Goal: Information Seeking & Learning: Learn about a topic

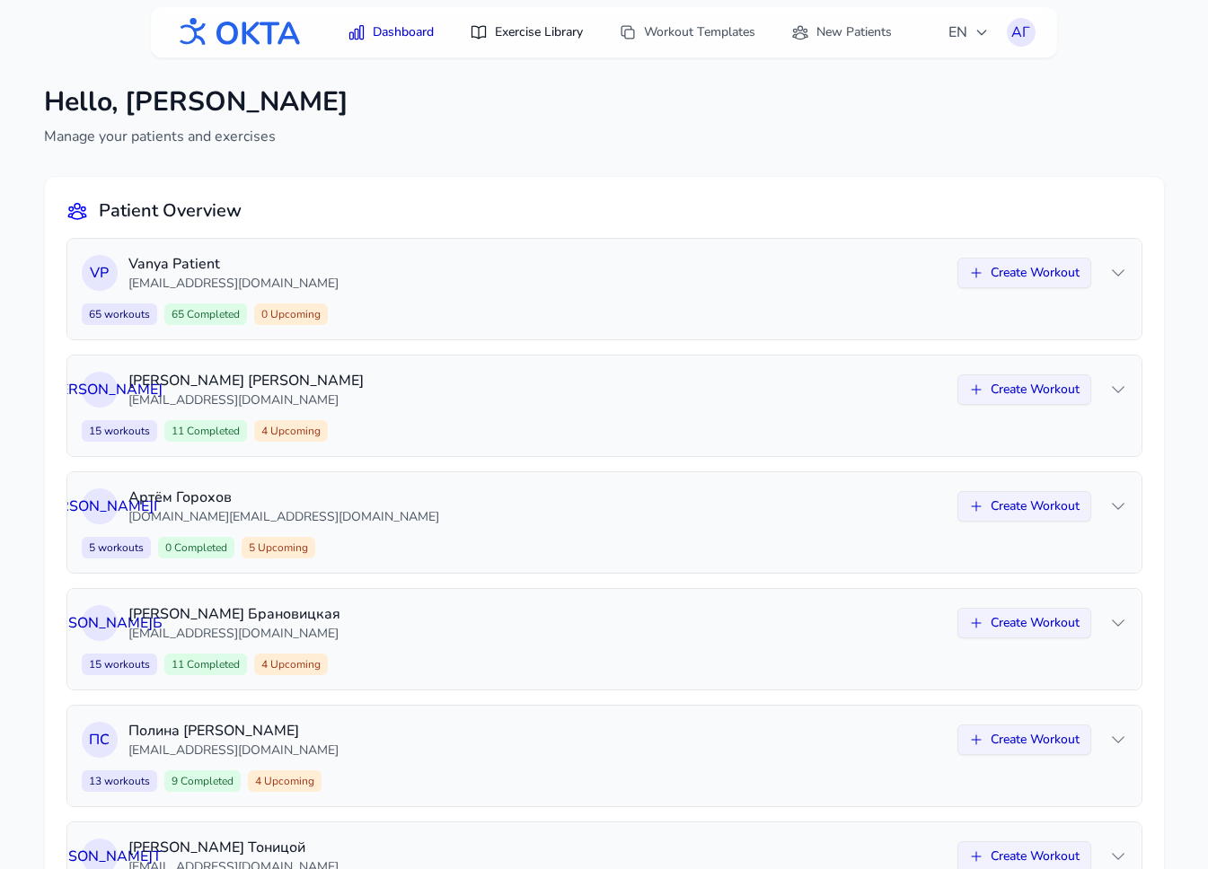
click at [528, 31] on link "Exercise Library" at bounding box center [526, 32] width 135 height 32
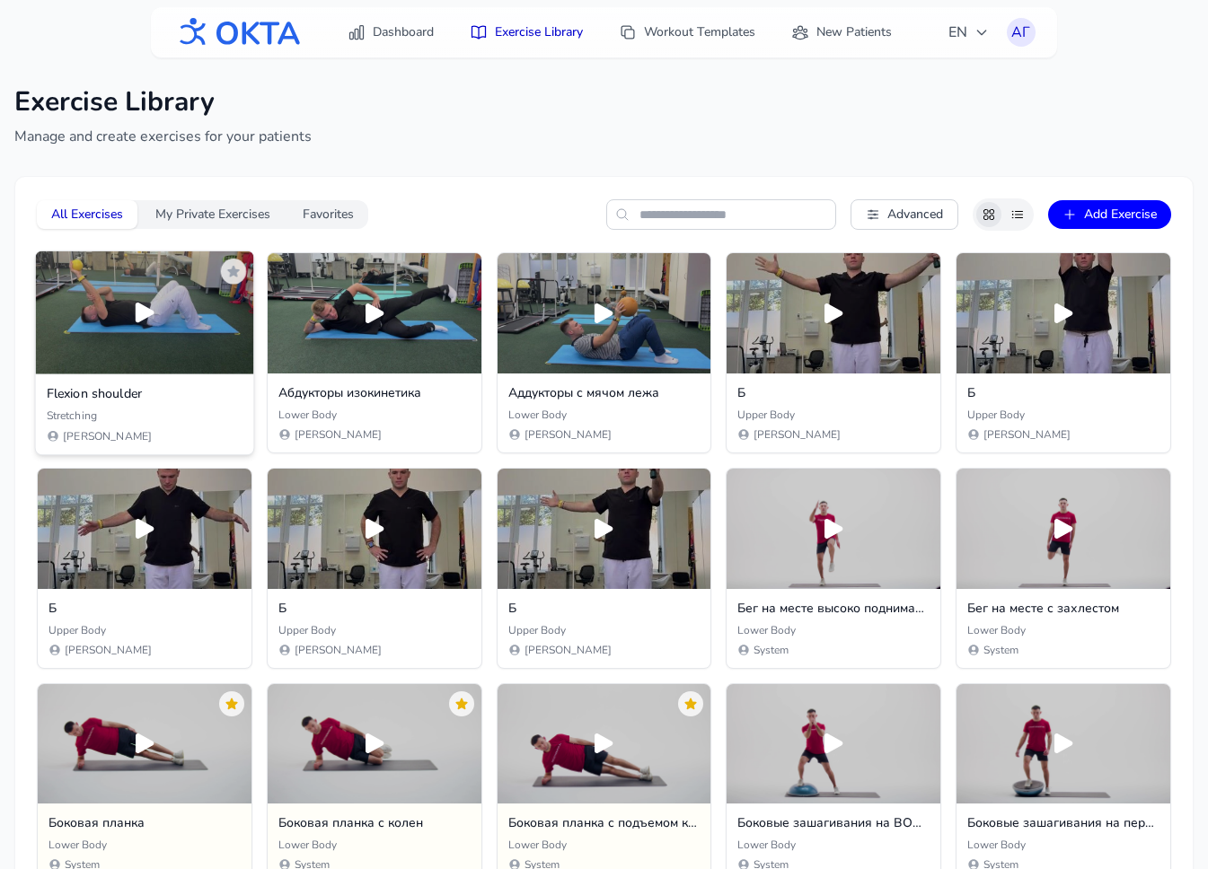
click at [171, 399] on h3 "Flexion shoulder" at bounding box center [145, 393] width 196 height 18
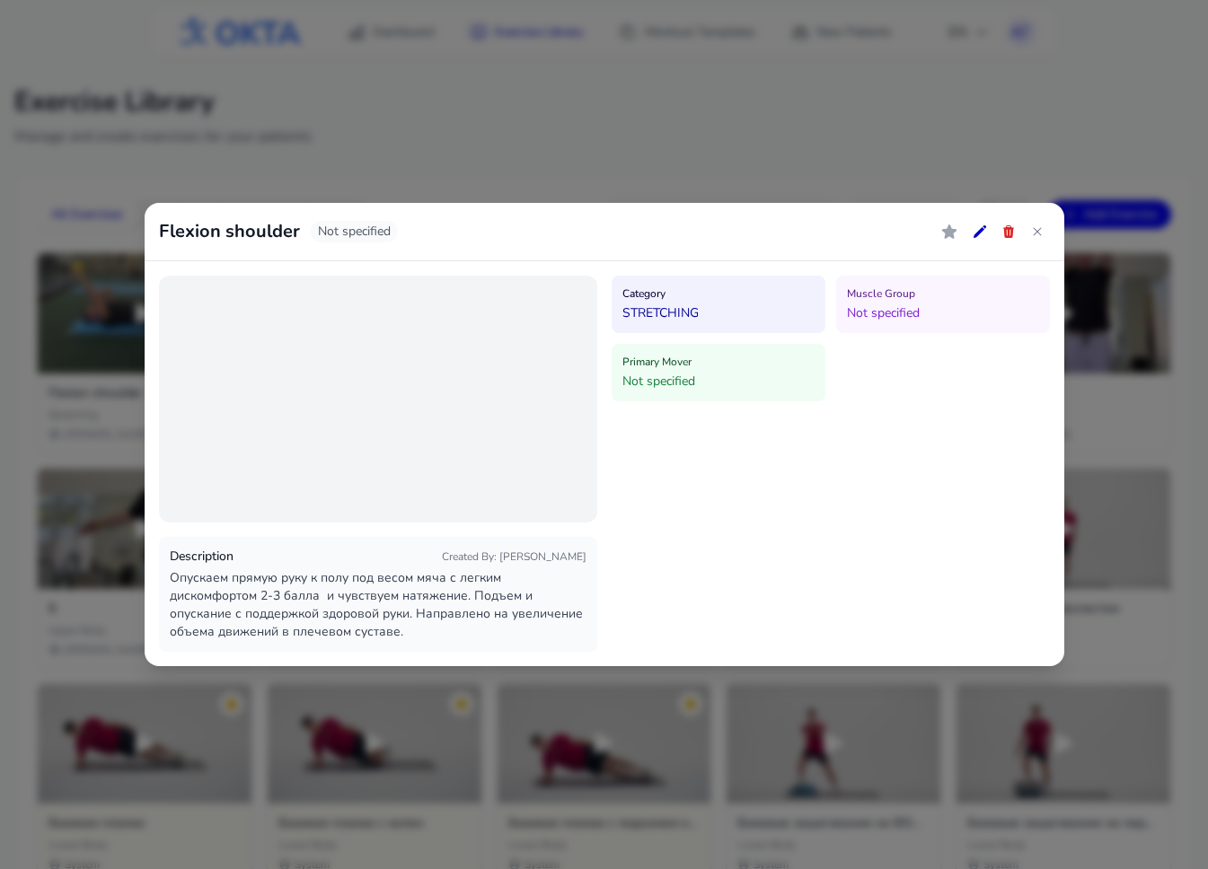
drag, startPoint x: 189, startPoint y: 232, endPoint x: 256, endPoint y: 232, distance: 66.4
click at [256, 232] on h2 "Flexion shoulder" at bounding box center [229, 231] width 141 height 25
drag, startPoint x: 267, startPoint y: 232, endPoint x: 207, endPoint y: 232, distance: 60.2
click at [207, 232] on h2 "Flexion shoulder" at bounding box center [229, 231] width 141 height 25
click at [191, 232] on h2 "Flexion shoulder" at bounding box center [229, 231] width 141 height 25
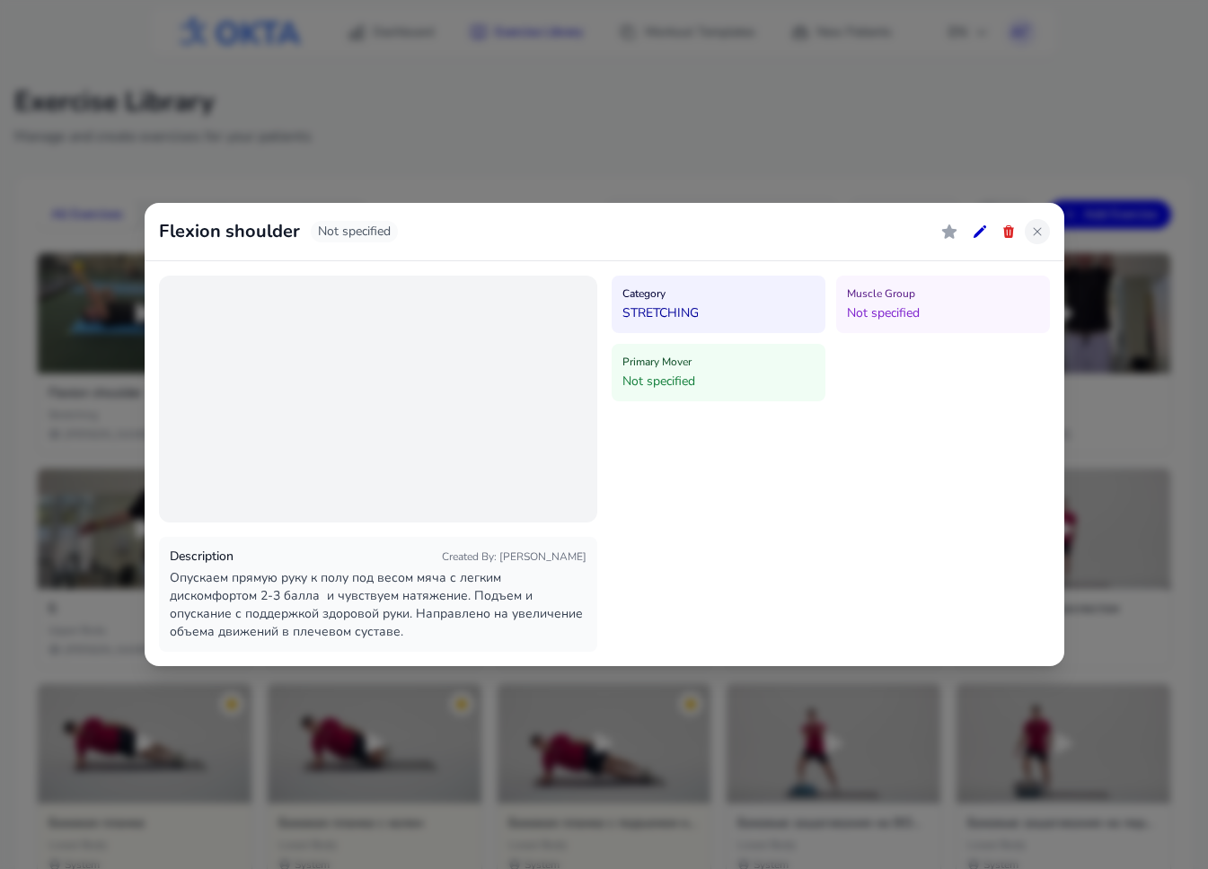
click at [1036, 231] on icon at bounding box center [1037, 232] width 8 height 8
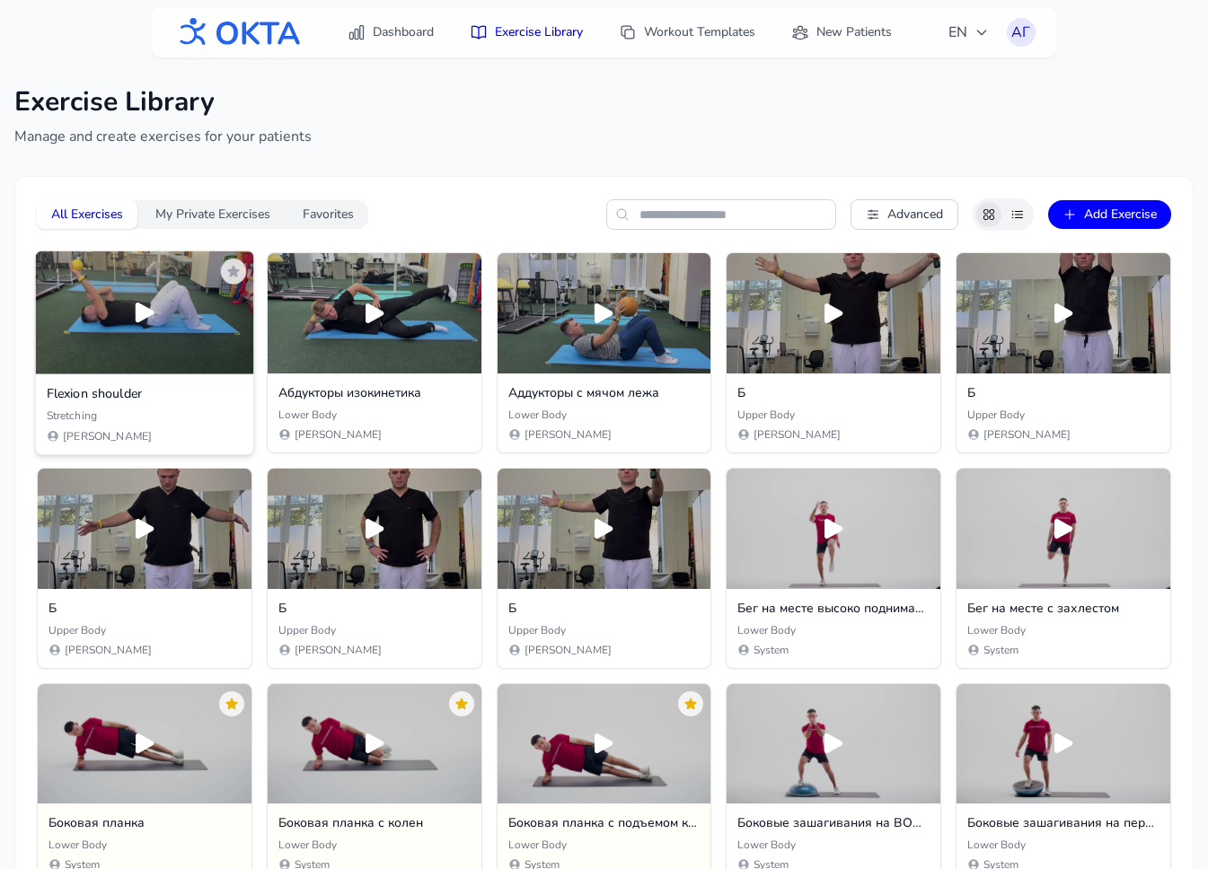
click at [159, 392] on h3 "Flexion shoulder" at bounding box center [145, 393] width 196 height 18
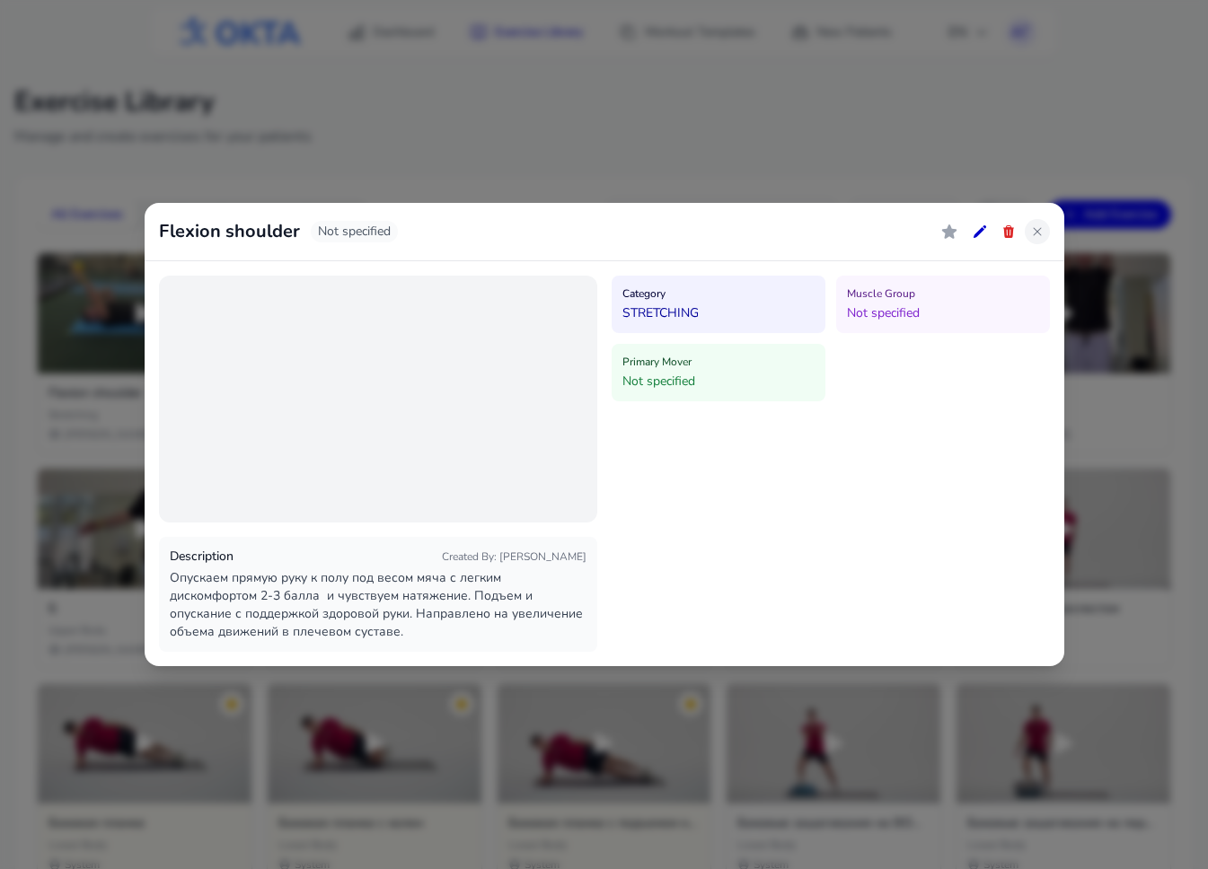
click at [1040, 232] on icon at bounding box center [1037, 231] width 14 height 14
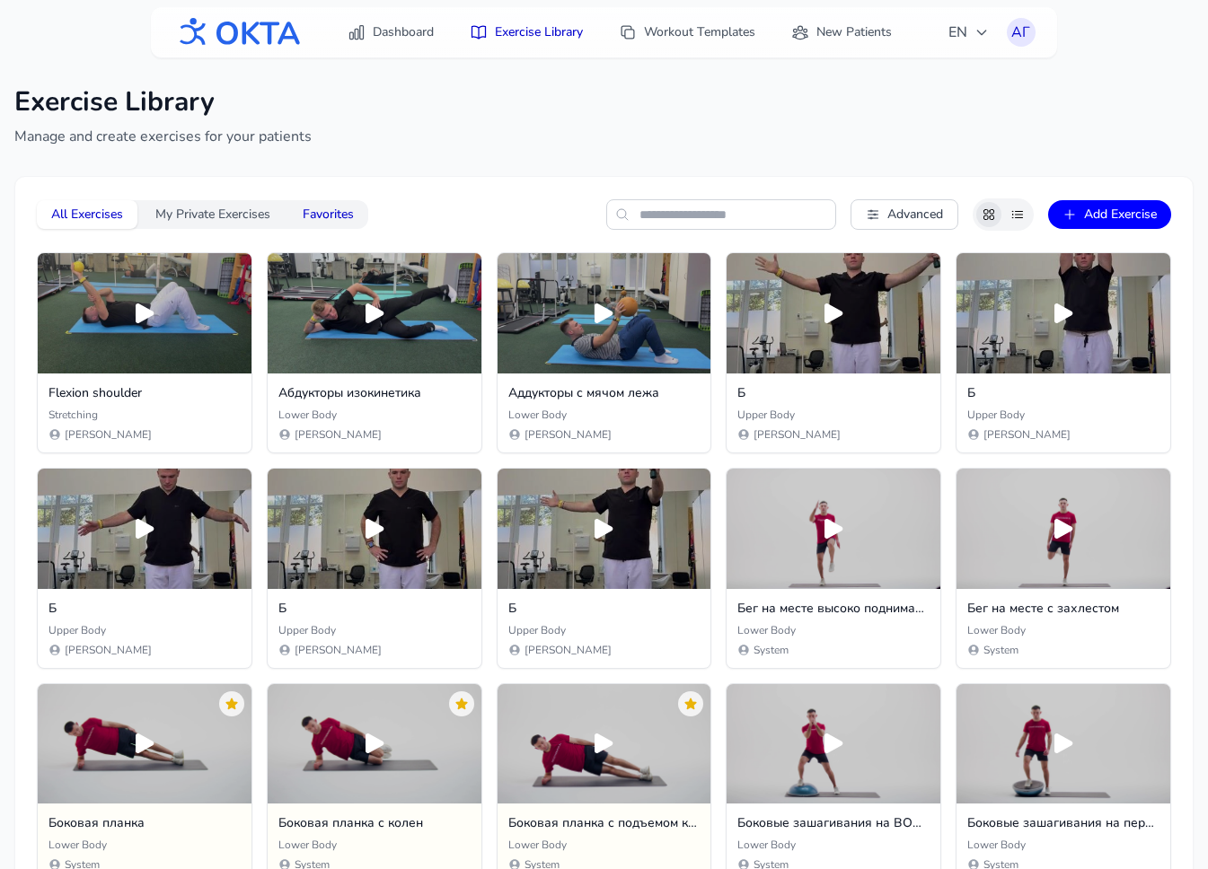
click at [328, 218] on button "Favorites" at bounding box center [328, 214] width 80 height 29
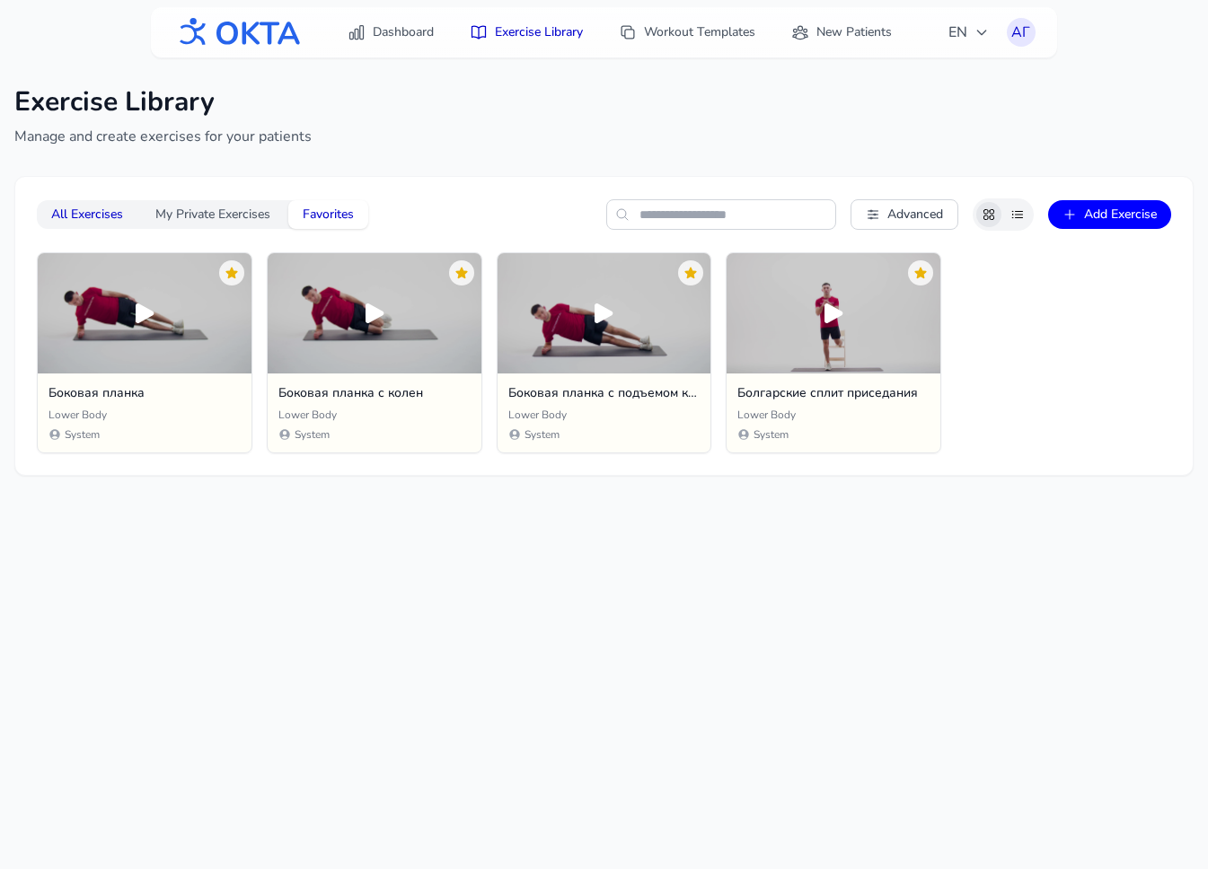
click at [92, 204] on button "All Exercises" at bounding box center [87, 214] width 101 height 29
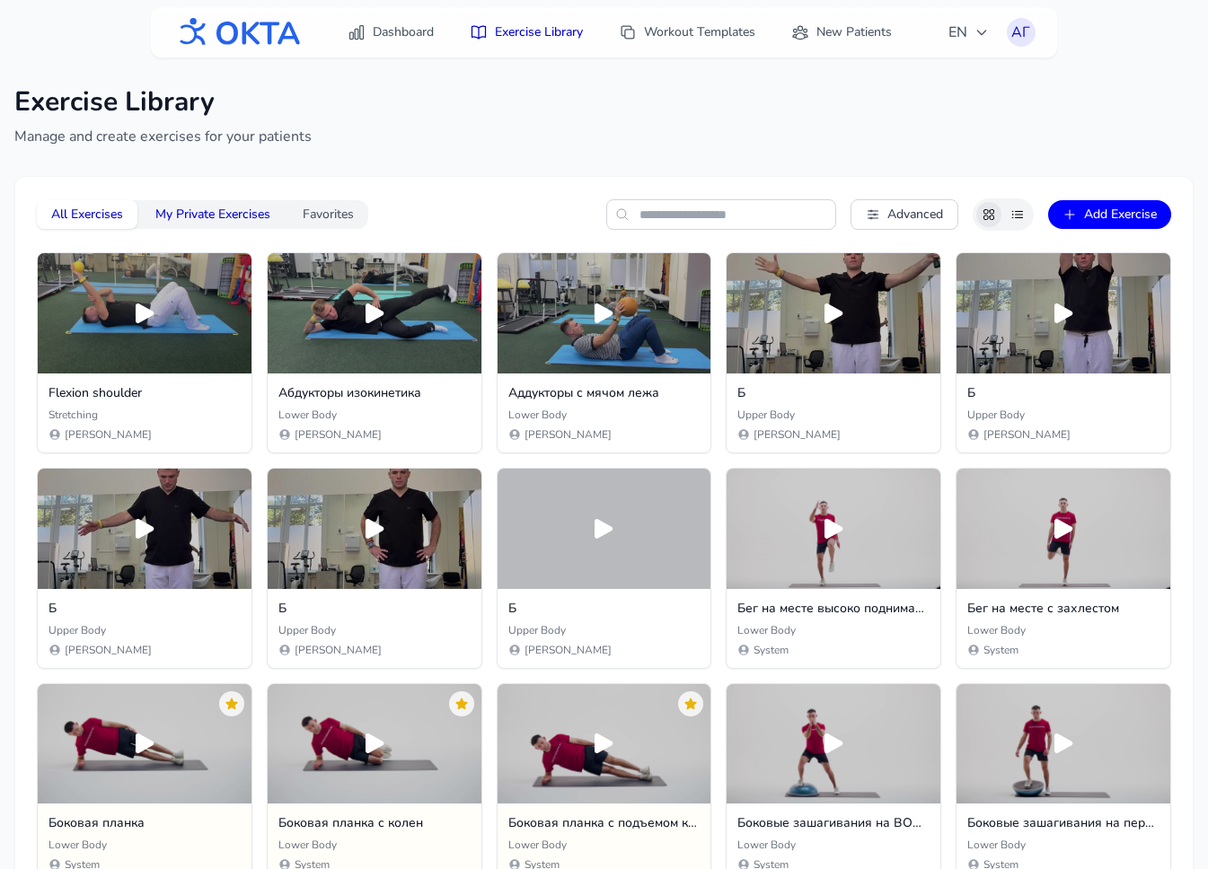
click at [221, 218] on button "My Private Exercises" at bounding box center [213, 214] width 144 height 29
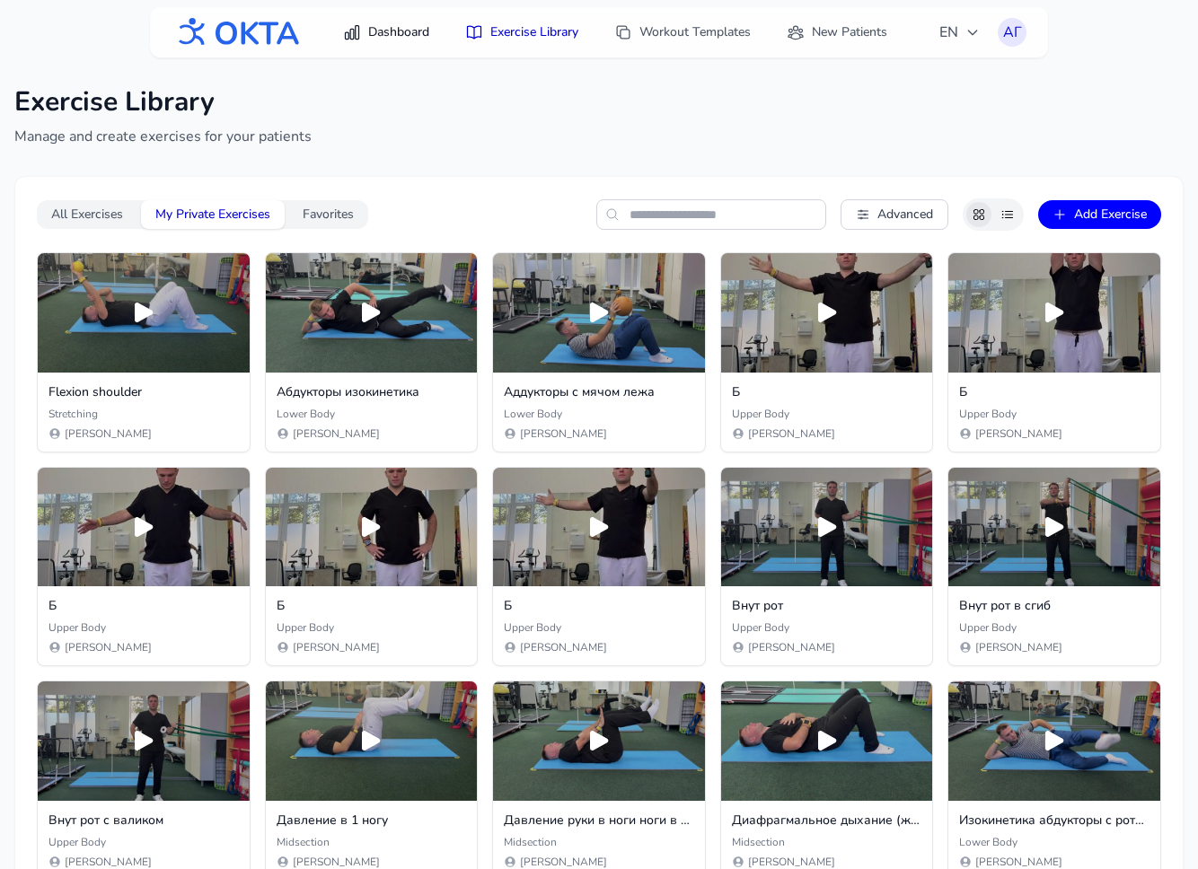
click at [382, 23] on link "Dashboard" at bounding box center [386, 32] width 108 height 32
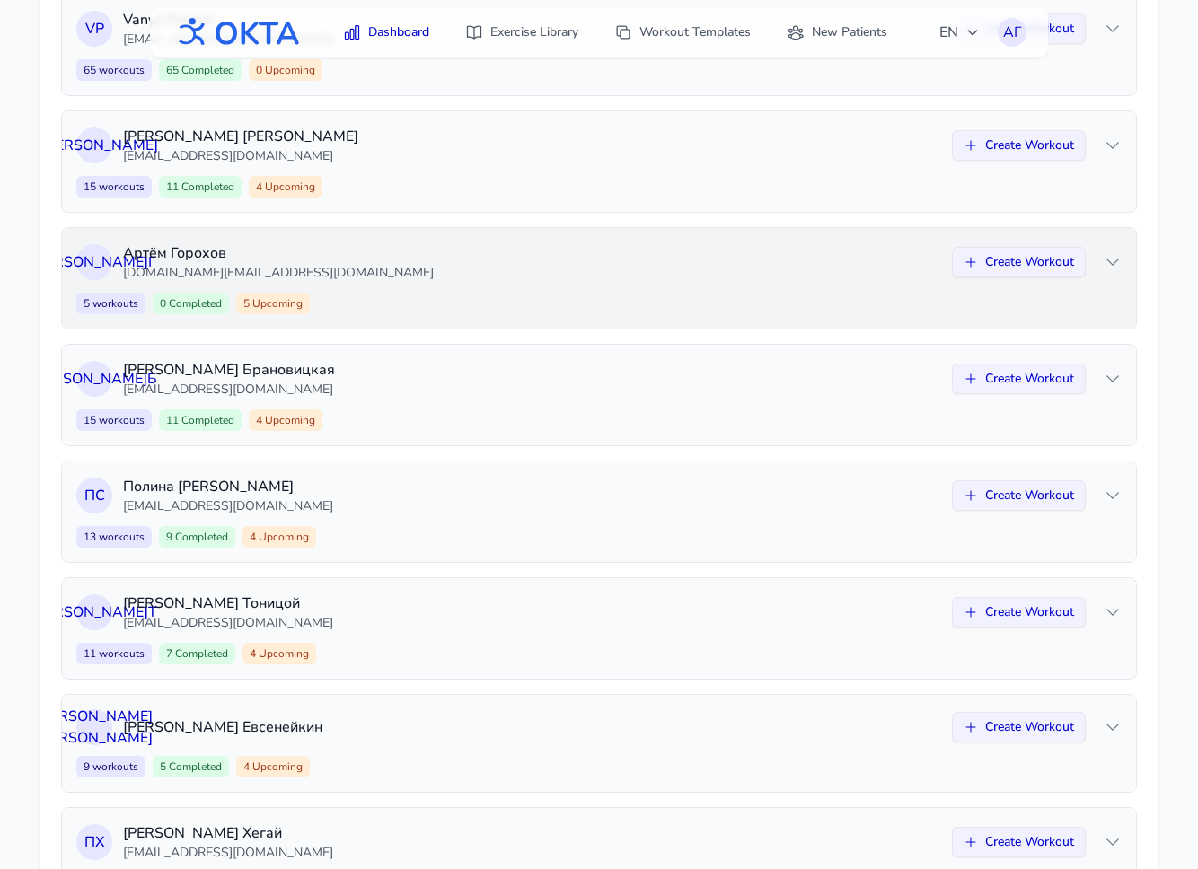
scroll to position [453, 0]
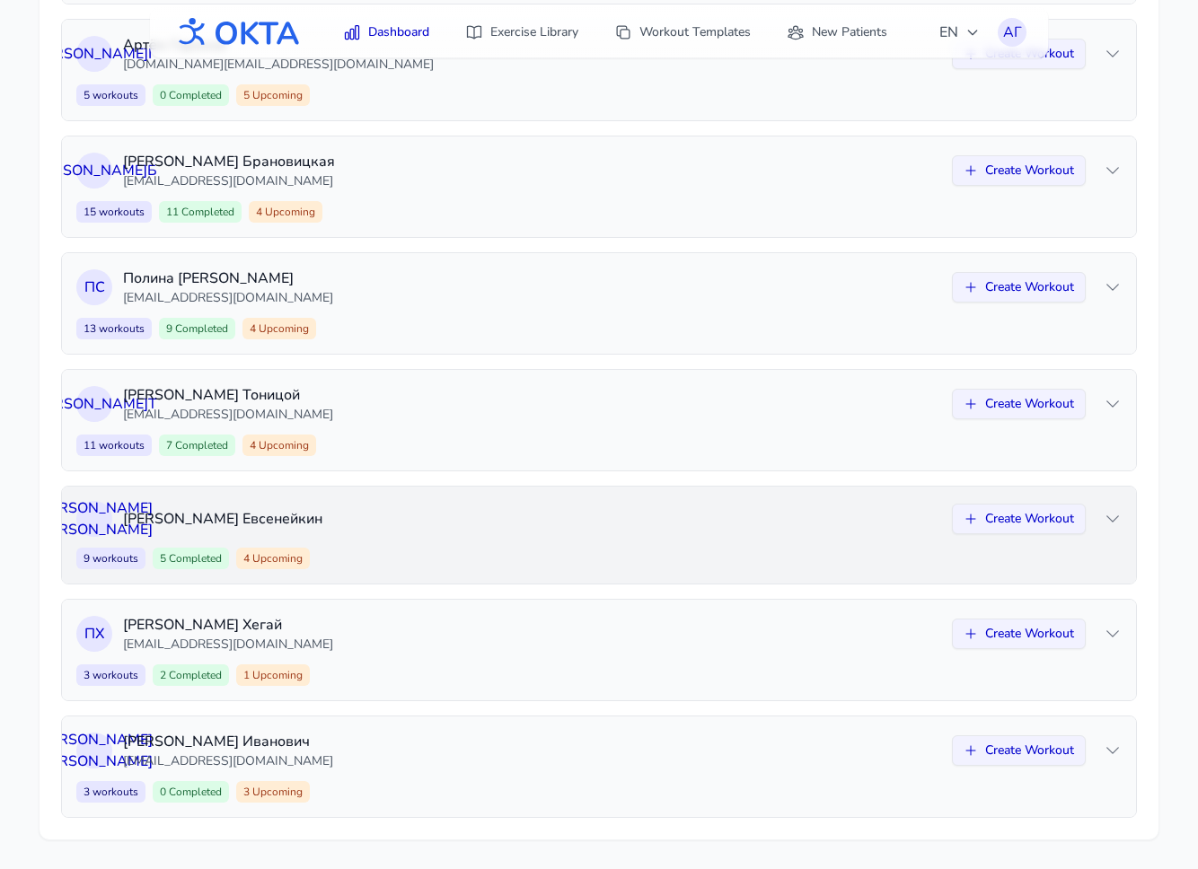
click at [484, 512] on p "Николай Евсенейкин" at bounding box center [532, 519] width 818 height 22
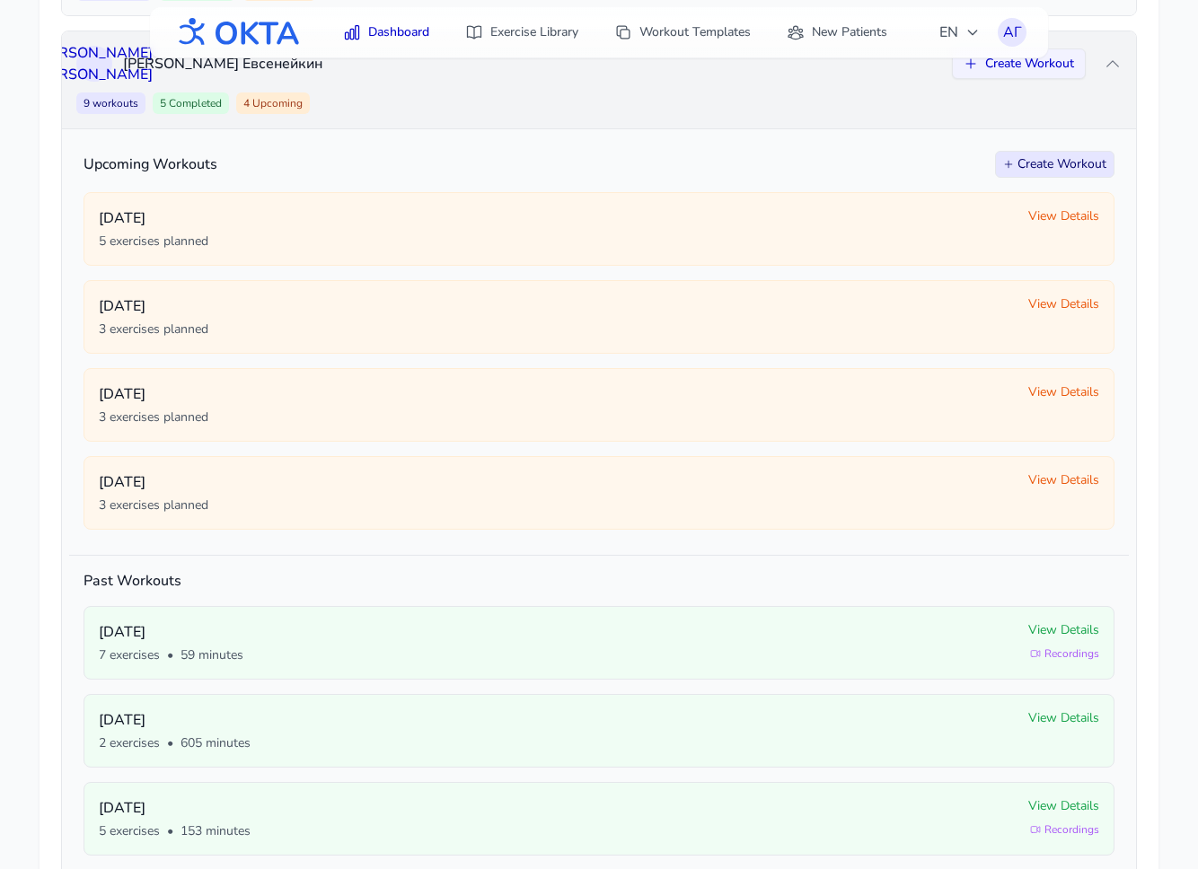
scroll to position [887, 0]
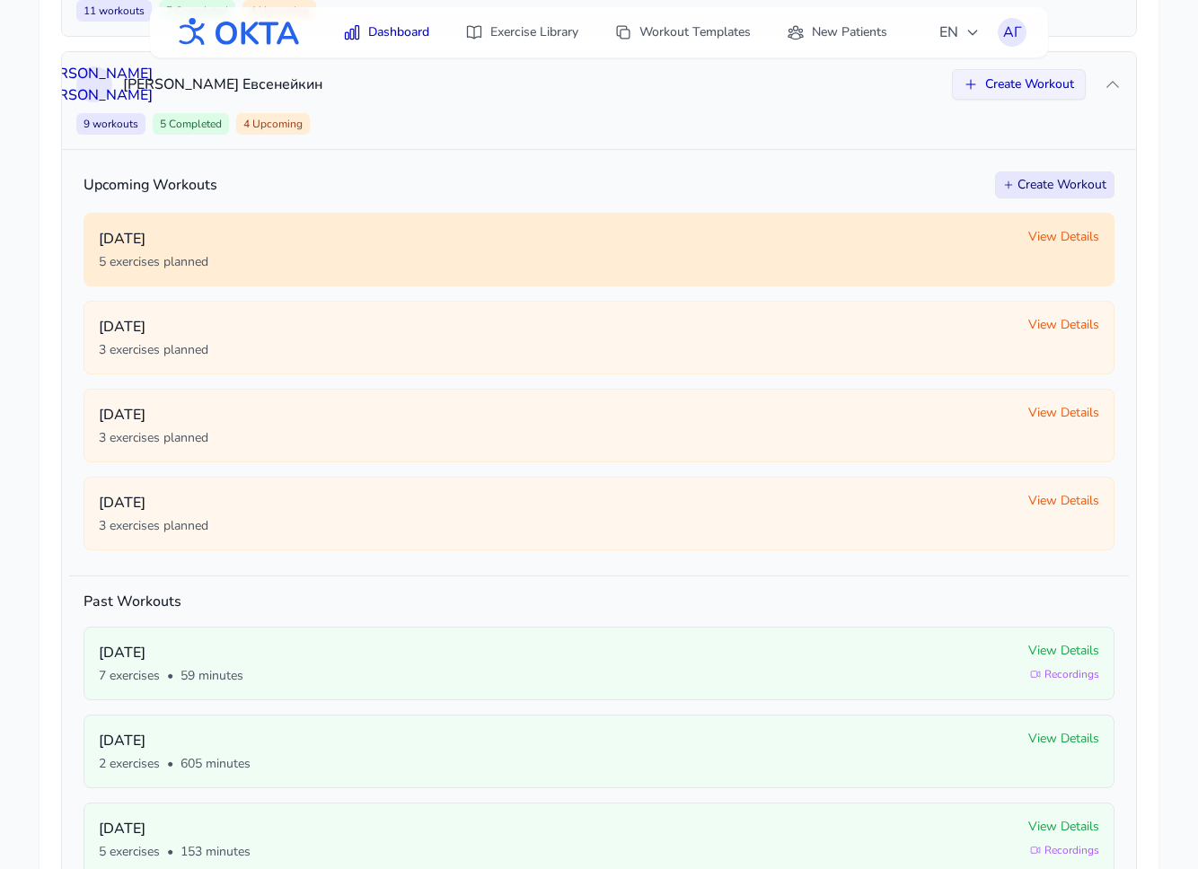
click at [1029, 229] on span "View Details" at bounding box center [1063, 237] width 71 height 18
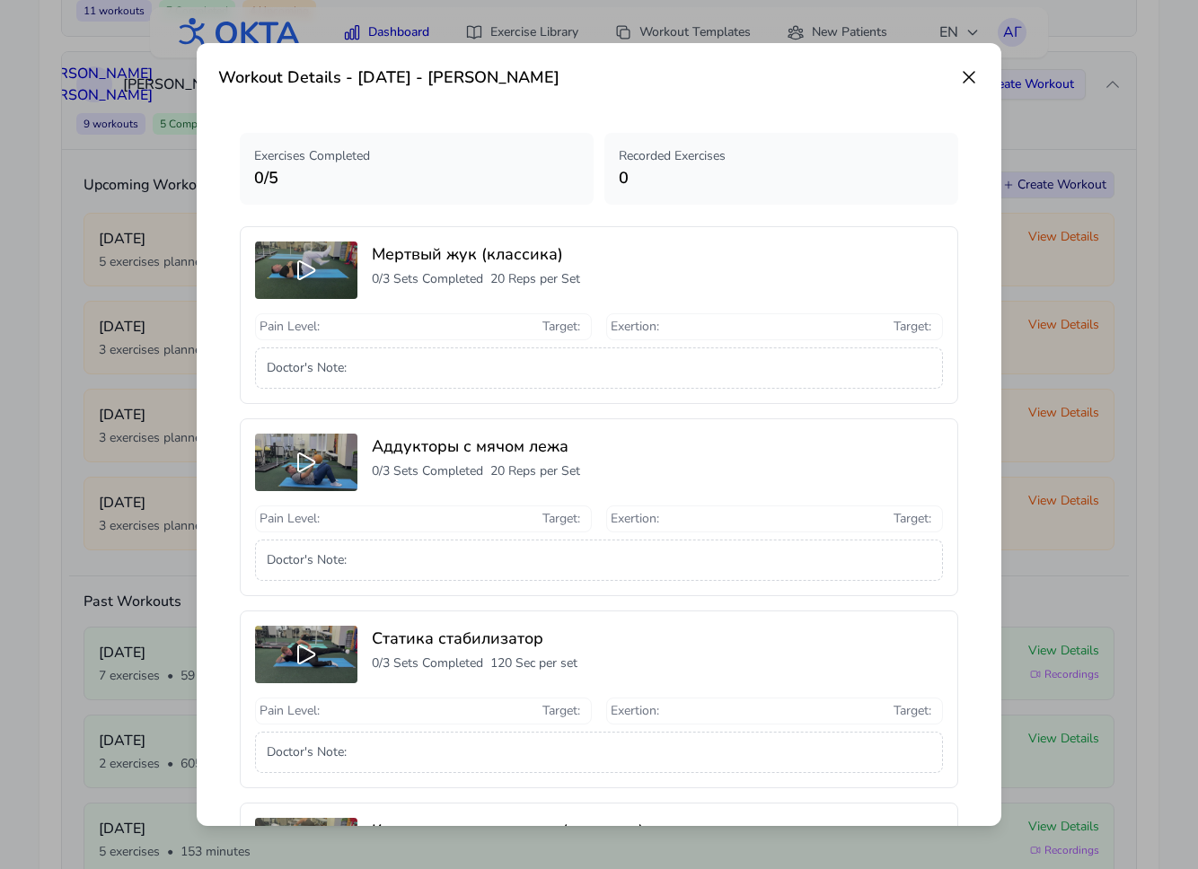
click at [964, 75] on icon at bounding box center [969, 77] width 22 height 22
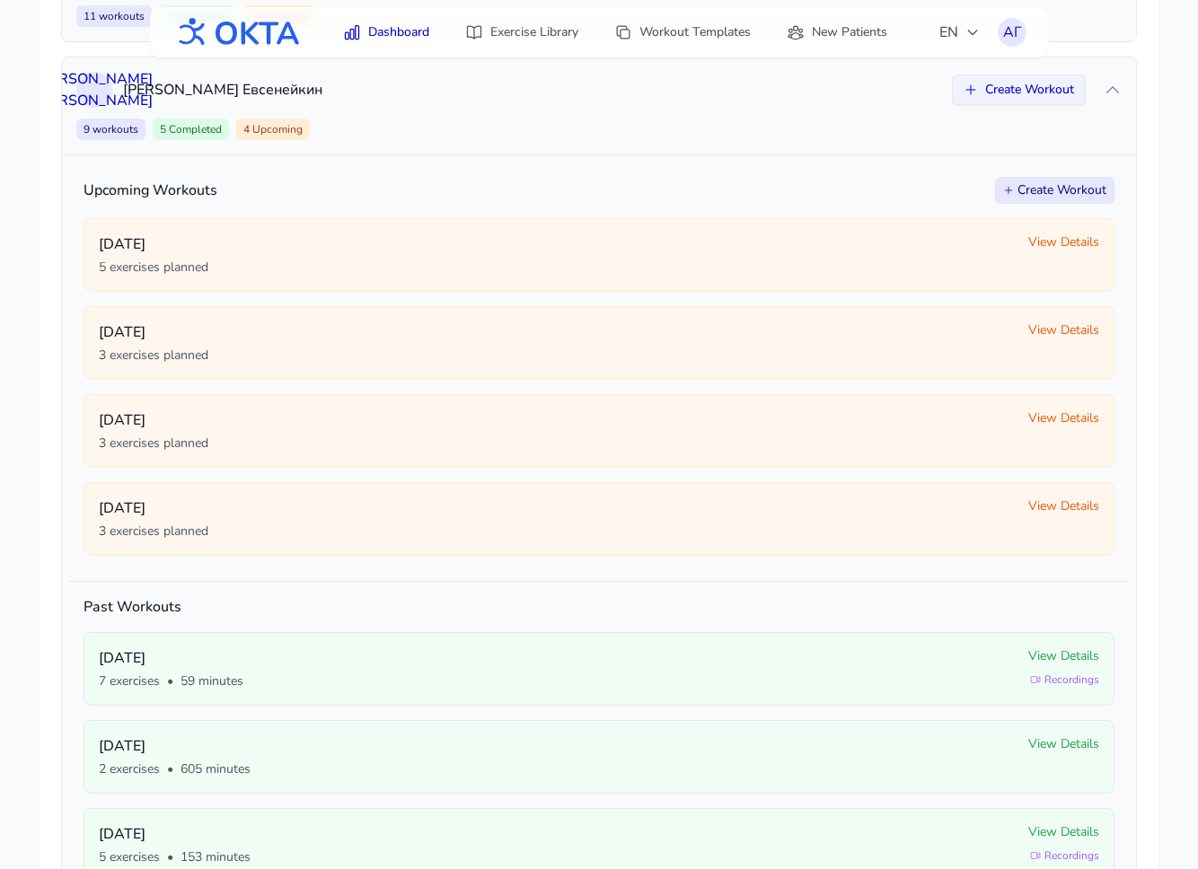
scroll to position [892, 0]
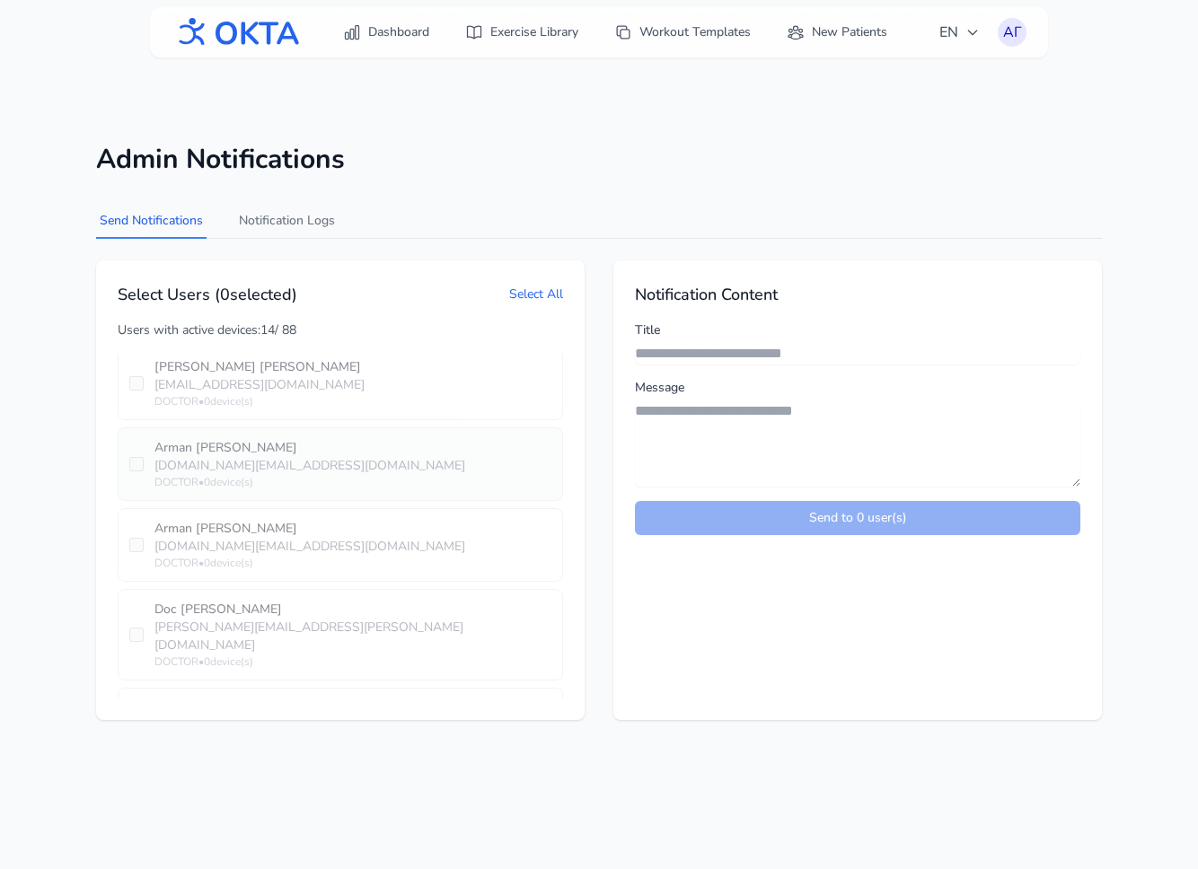
scroll to position [6537, 0]
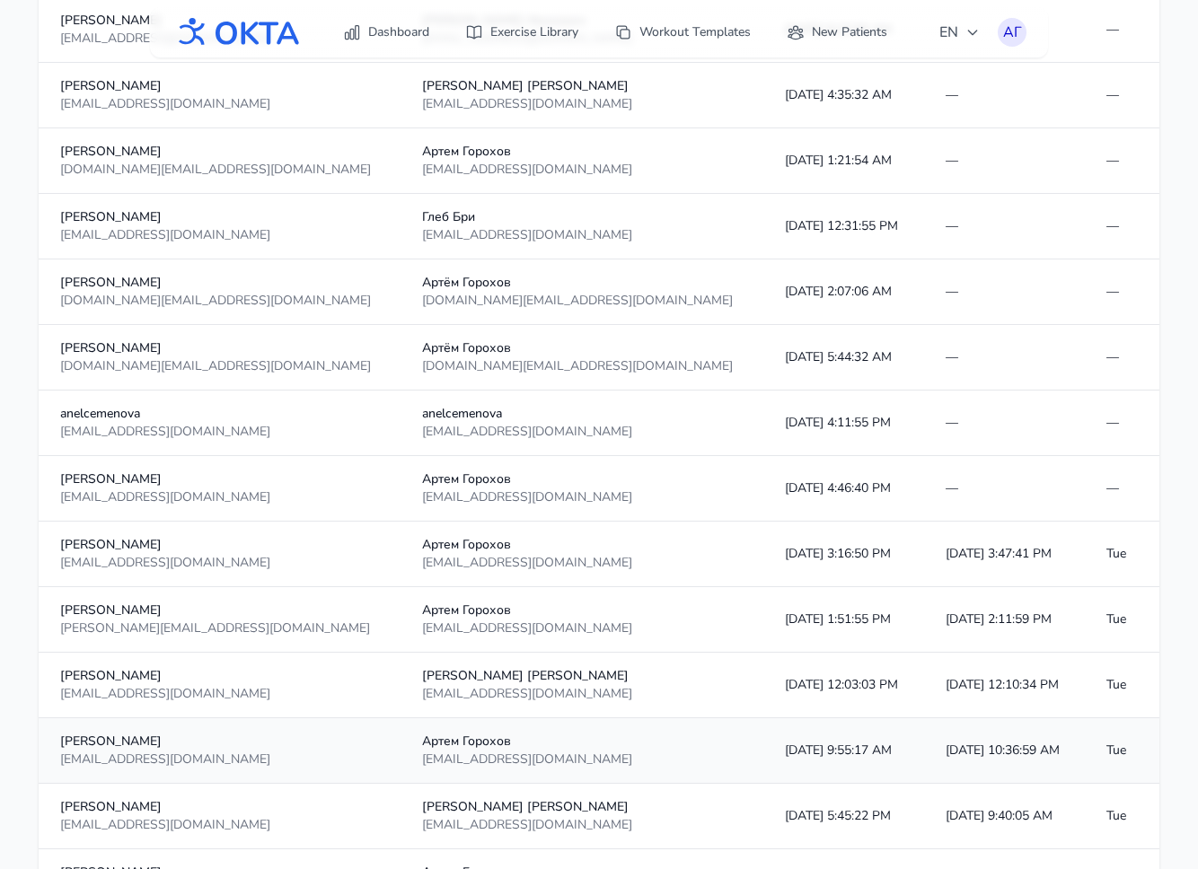
scroll to position [506, 0]
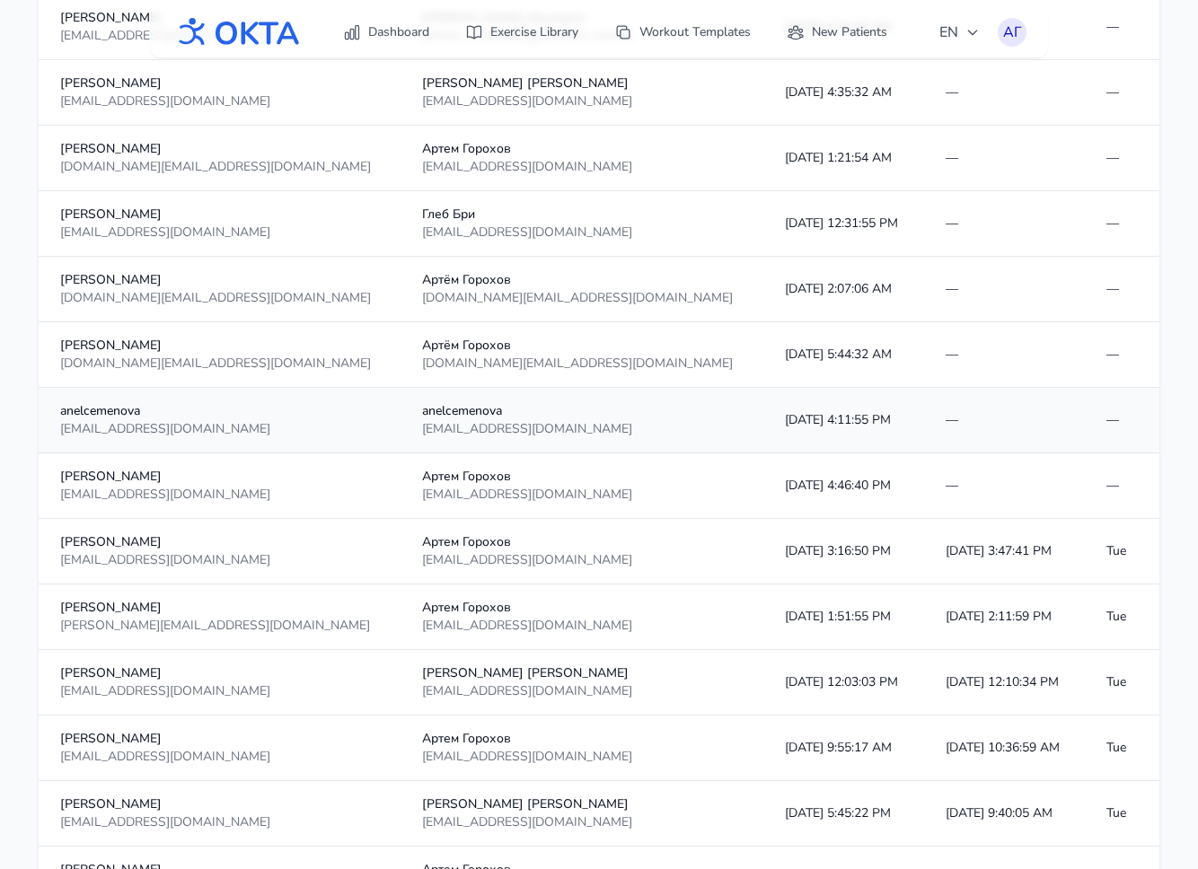
drag, startPoint x: 692, startPoint y: 422, endPoint x: 600, endPoint y: 422, distance: 92.5
click at [763, 422] on td "9/30/2025, 4:11:55 PM" at bounding box center [843, 421] width 161 height 66
click at [763, 423] on td "9/30/2025, 4:11:55 PM" at bounding box center [843, 421] width 161 height 66
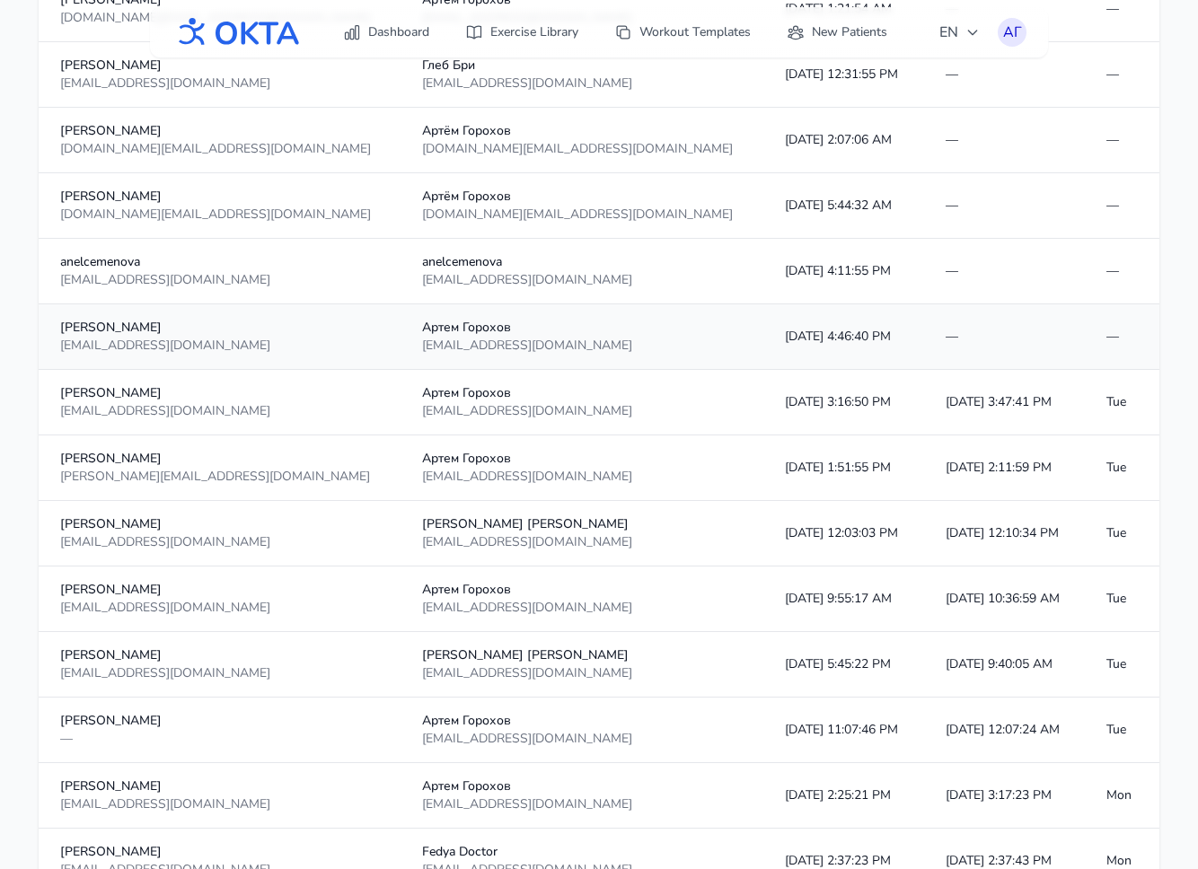
scroll to position [656, 0]
